Goal: Find specific page/section: Find specific page/section

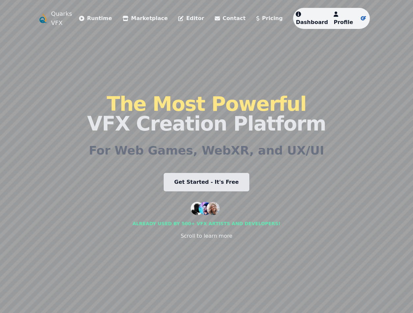
click at [321, 19] on span "Dashboard" at bounding box center [312, 22] width 32 height 6
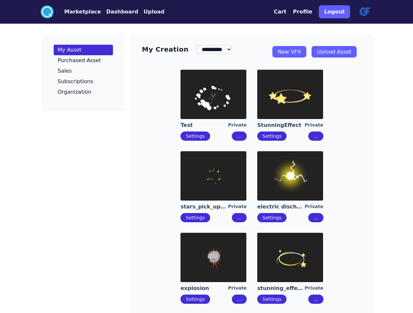
click at [210, 193] on img at bounding box center [213, 175] width 66 height 49
click at [293, 103] on img at bounding box center [290, 94] width 66 height 49
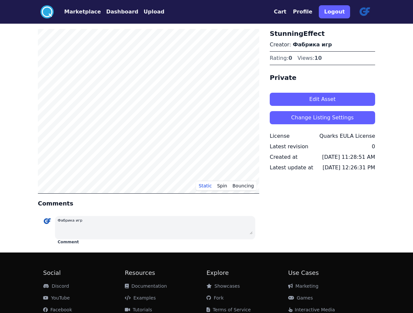
click at [331, 98] on button "Edit Asset" at bounding box center [322, 99] width 105 height 13
